Goal: Check status: Check status

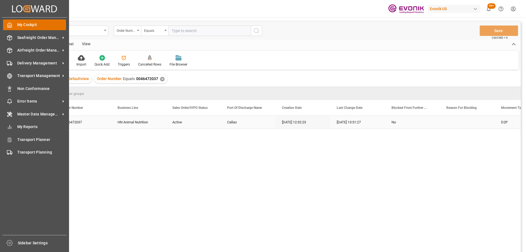
click at [12, 27] on icon at bounding box center [10, 25] width 4 height 5
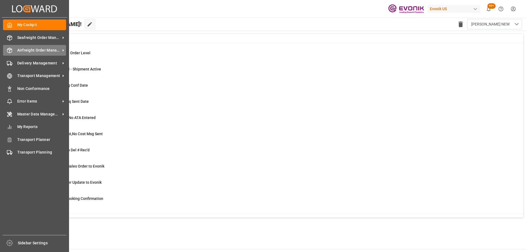
click at [28, 50] on span "Airfreight Order Management" at bounding box center [38, 50] width 43 height 6
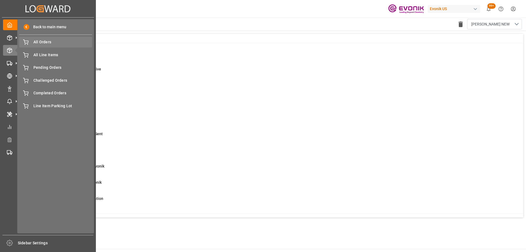
click at [59, 42] on span "All Orders" at bounding box center [62, 42] width 59 height 6
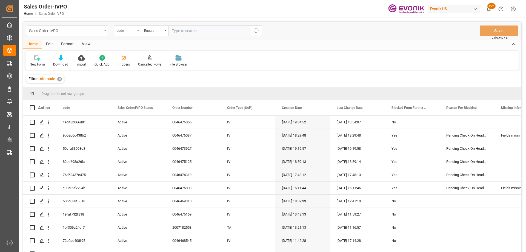
click at [65, 30] on div "Sales Order-IVPO" at bounding box center [65, 30] width 73 height 7
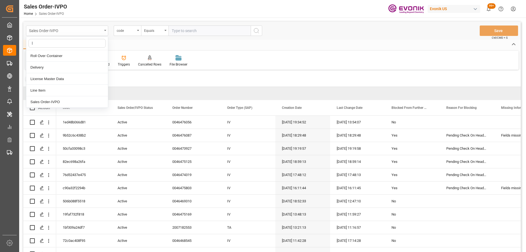
type input "li"
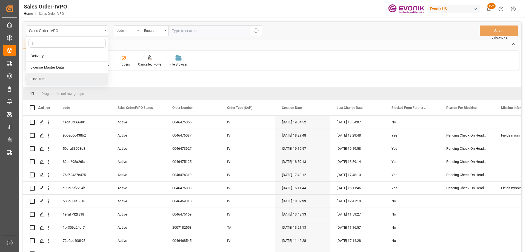
click at [44, 76] on div "Line Item" at bounding box center [67, 78] width 82 height 11
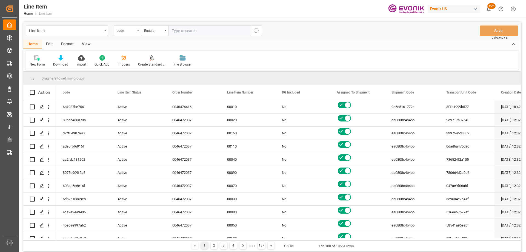
click at [129, 30] on div "code" at bounding box center [126, 30] width 19 height 6
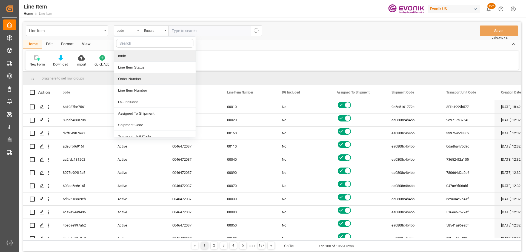
click at [138, 76] on div "Order Number" at bounding box center [155, 78] width 82 height 11
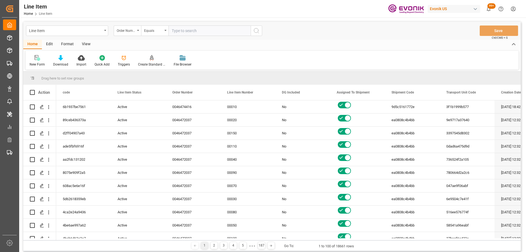
click at [193, 31] on input "text" at bounding box center [209, 30] width 82 height 10
paste input "2007026364"
type input "2007026364"
click at [258, 31] on circle "search button" at bounding box center [256, 30] width 4 height 4
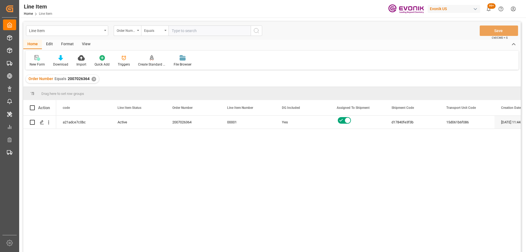
click at [88, 47] on div "View" at bounding box center [86, 44] width 17 height 9
click at [56, 63] on div "Standard Templates" at bounding box center [61, 64] width 27 height 5
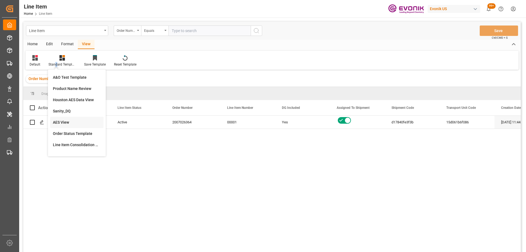
click at [67, 122] on div "AES View" at bounding box center [77, 122] width 48 height 6
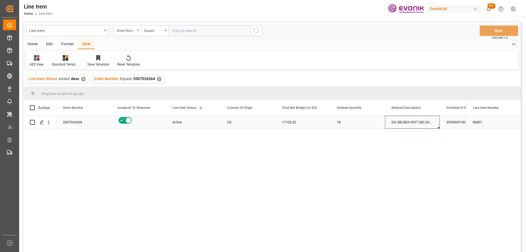
click at [397, 120] on div "DS SBLBEG:WST:IBC:2095LB:275GAL:EVOH BAR" at bounding box center [412, 122] width 55 height 13
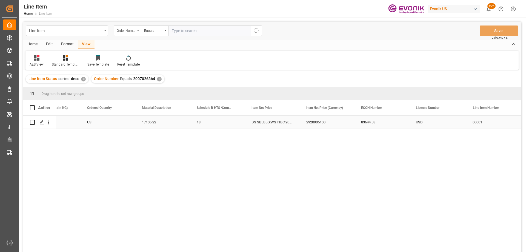
scroll to position [0, 249]
click at [254, 124] on div "83644.53" at bounding box center [272, 122] width 55 height 13
click at [155, 122] on div "DS SBLBEG:WST:IBC:2095LB:275GAL:EVOH BAR" at bounding box center [162, 122] width 55 height 13
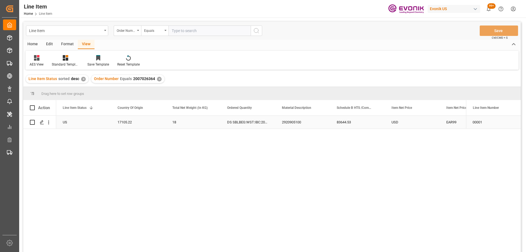
scroll to position [0, 110]
click at [217, 123] on div "17105.22" at bounding box center [193, 122] width 55 height 13
click at [164, 120] on div "US" at bounding box center [138, 122] width 55 height 13
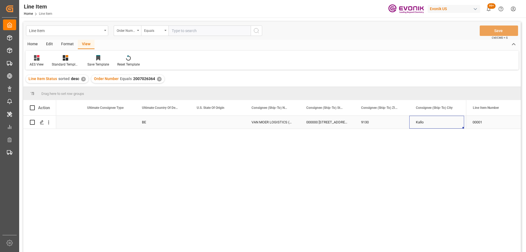
scroll to position [0, 685]
click at [169, 125] on div "Press SPACE to select this row." at bounding box center [164, 122] width 55 height 13
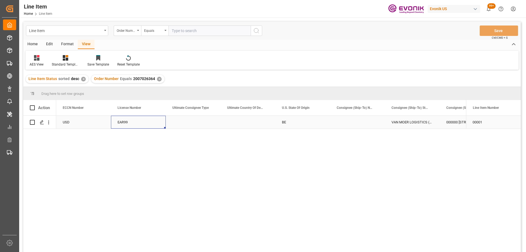
scroll to position [0, 493]
click at [50, 123] on icon "open menu" at bounding box center [49, 122] width 6 height 6
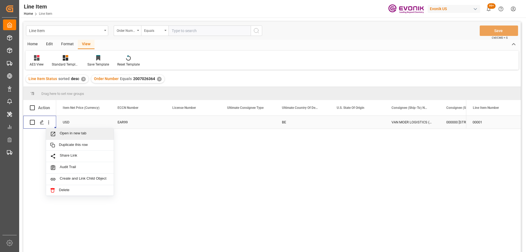
click at [61, 131] on span "Open in new tab" at bounding box center [85, 134] width 50 height 6
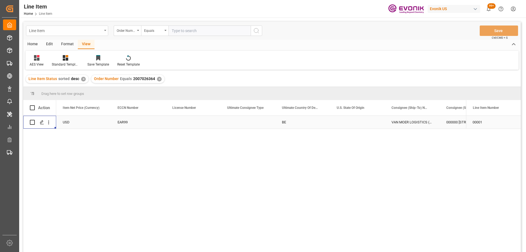
click at [59, 33] on div "Line Item" at bounding box center [65, 30] width 73 height 7
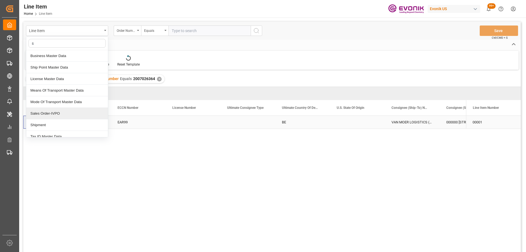
type input "sa"
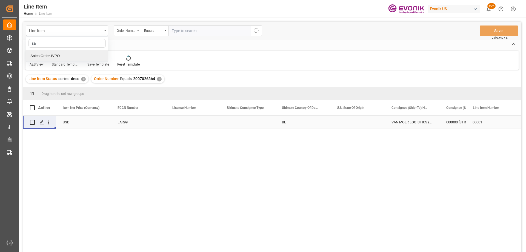
click at [45, 56] on div "Sales Order-IVPO" at bounding box center [67, 55] width 82 height 11
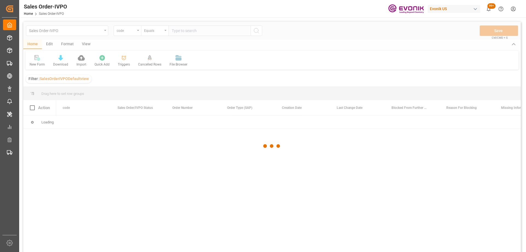
click at [44, 54] on div at bounding box center [271, 146] width 497 height 248
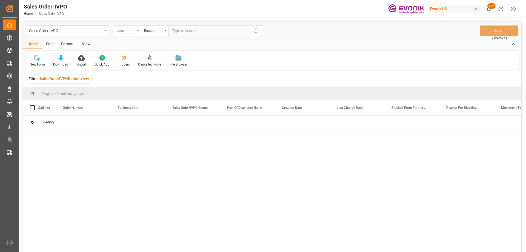
click at [136, 29] on div "code" at bounding box center [127, 30] width 27 height 10
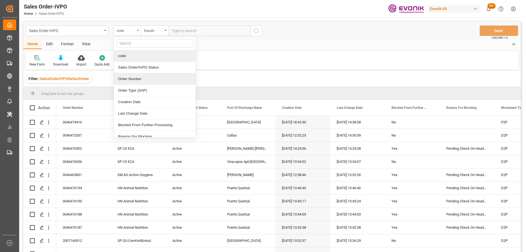
click at [141, 79] on div "Order Number" at bounding box center [155, 78] width 82 height 11
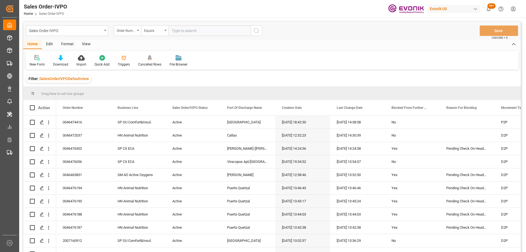
click at [191, 33] on input "text" at bounding box center [209, 30] width 82 height 10
paste input "2007026364"
type input "2007026364"
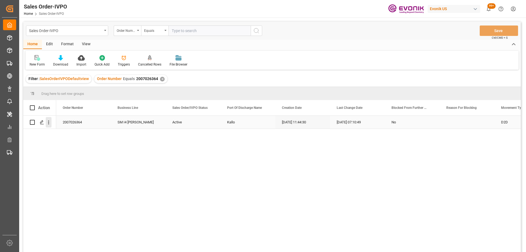
click at [48, 122] on icon "open menu" at bounding box center [49, 122] width 6 height 6
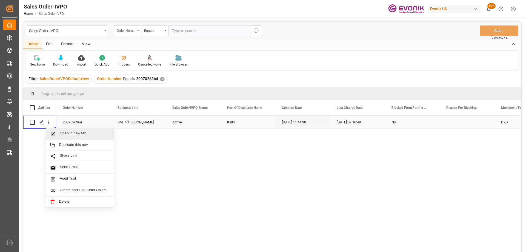
click at [56, 132] on span "Press SPACE to select this row." at bounding box center [55, 134] width 10 height 6
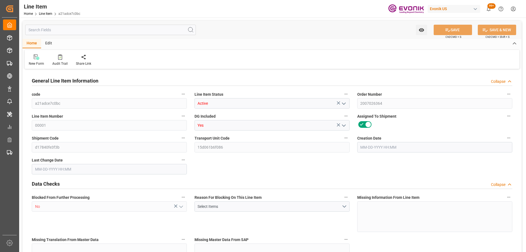
type input "18"
type input "18090.72"
type input "17105.22"
type input "25.272"
type input "18"
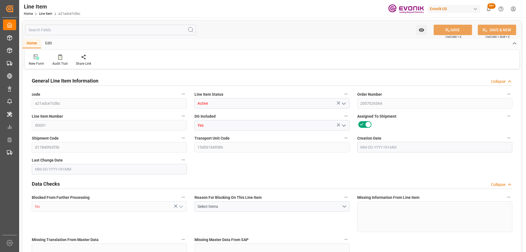
type input "83644.53"
type input "18"
type input "18090.72"
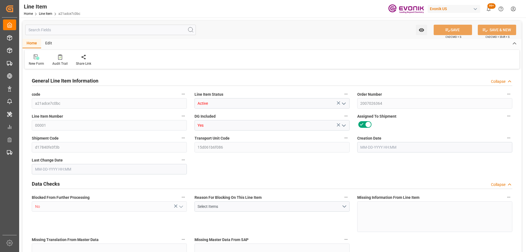
type input "18090.72"
type input "17105.22"
type input "25.272"
type input "25272"
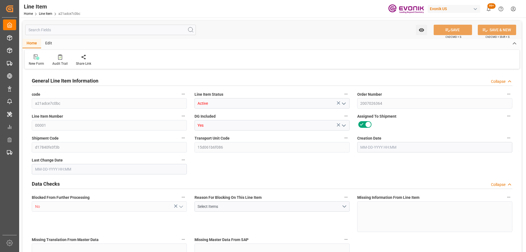
type input "0"
type input "09-17-2025 11:44"
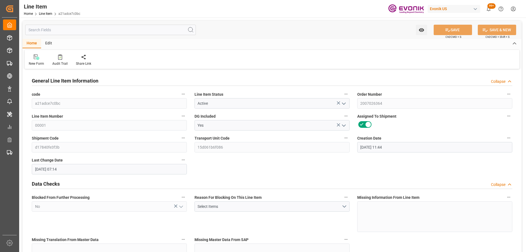
type input "10-03-2025 07:14"
type input "12-01-2025"
type input "10-31-2025"
type input "10-24-2025"
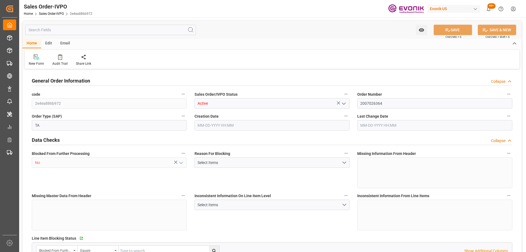
type input "BEKOU"
type input "0"
type input "1"
type input "2"
type input "1"
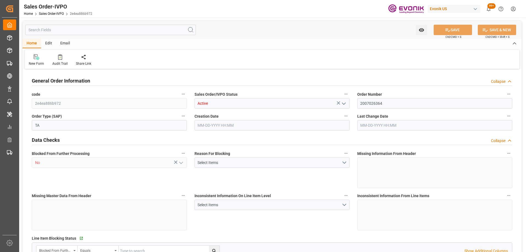
type input "18090.72"
type input "25.272"
type input "17000"
type input "30"
type input "09-17-2025 11:44"
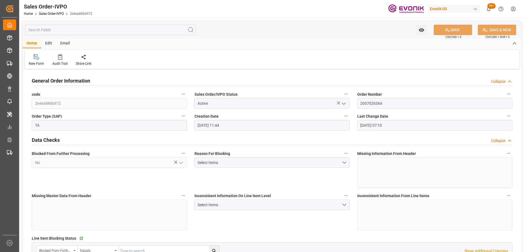
type input "10-03-2025 07:10"
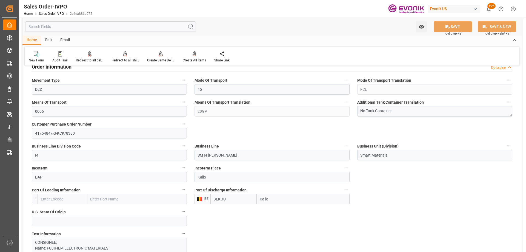
scroll to position [329, 0]
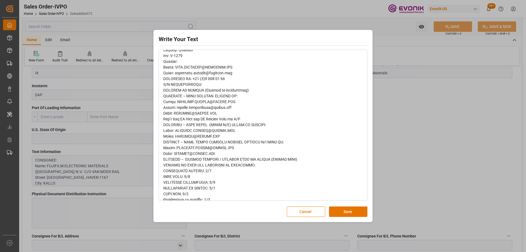
scroll to position [133, 0]
